Goal: Answer question/provide support

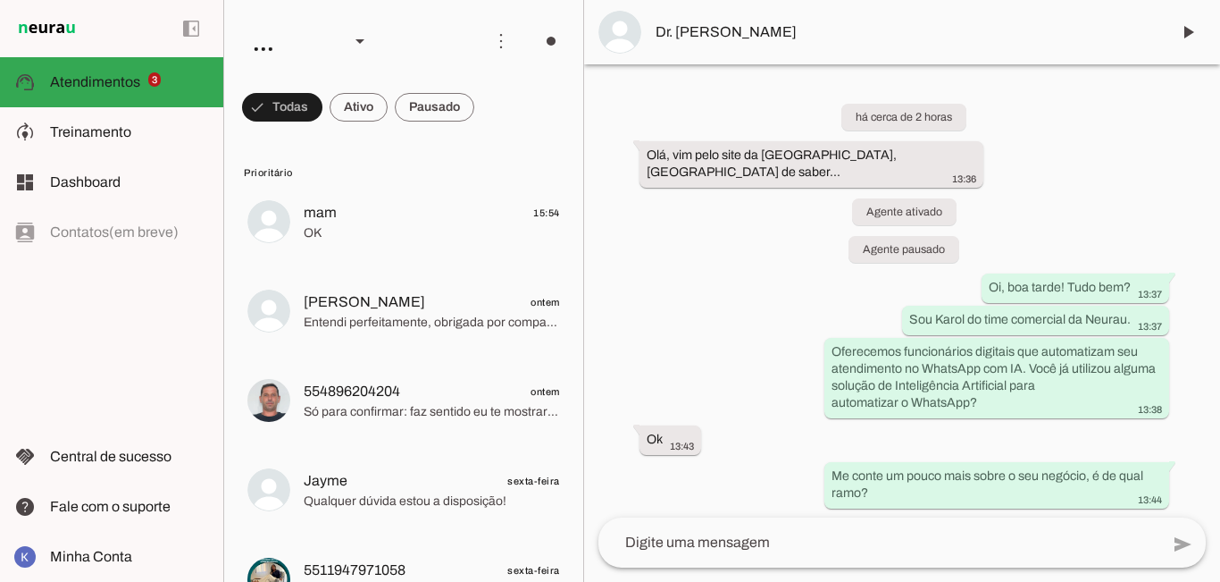
scroll to position [26, 0]
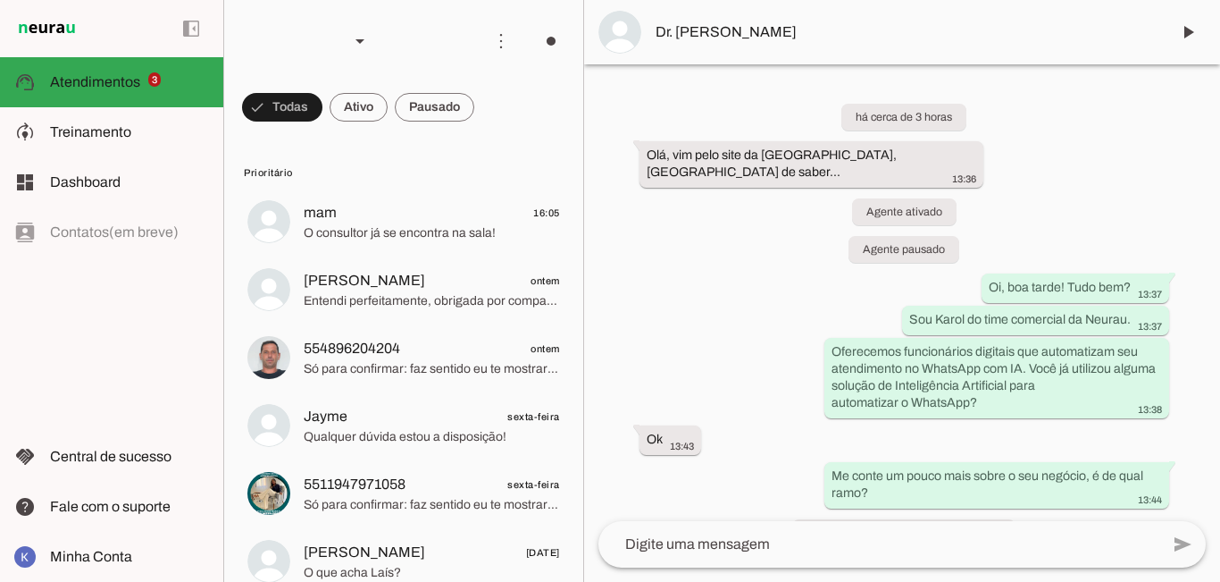
scroll to position [26, 0]
